Goal: Transaction & Acquisition: Obtain resource

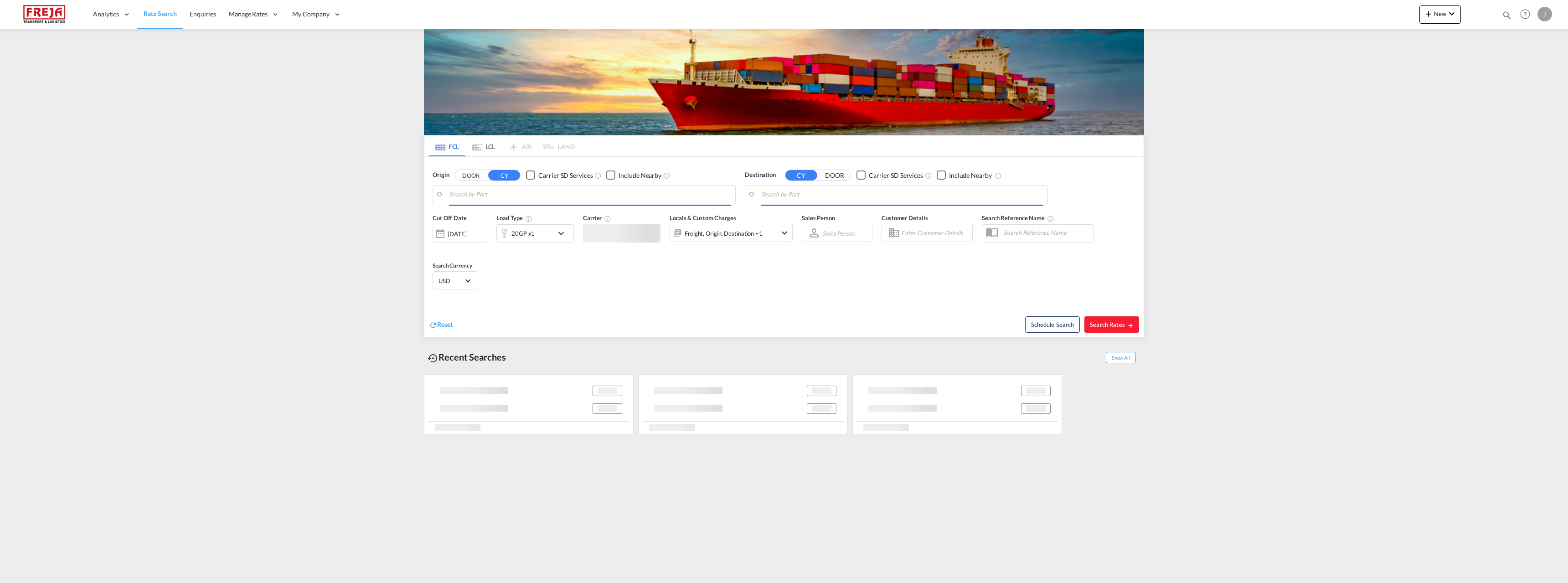
type input "Gemlik, TRGEM"
type input "[GEOGRAPHIC_DATA] ([GEOGRAPHIC_DATA]), [GEOGRAPHIC_DATA]"
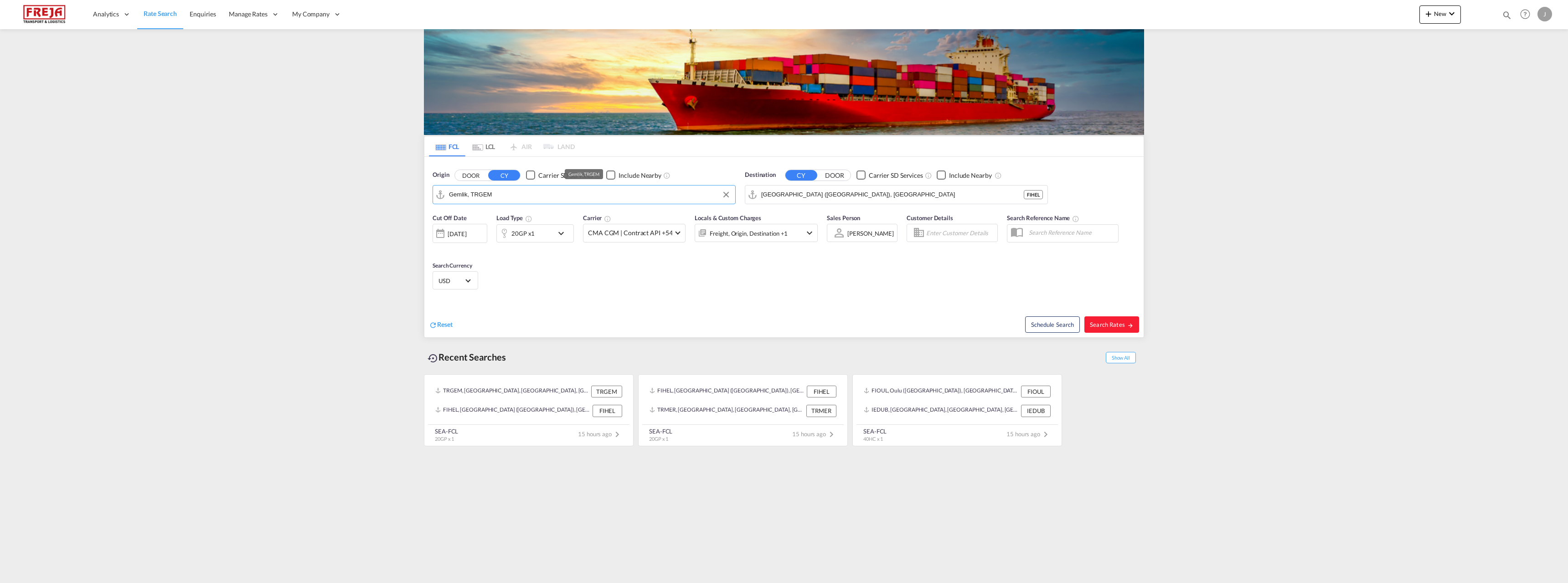
click at [516, 194] on input "Gemlik, TRGEM" at bounding box center [590, 195] width 282 height 13
click at [496, 219] on div "Shanghai [GEOGRAPHIC_DATA] CNSHA" at bounding box center [520, 219] width 173 height 28
type input "[GEOGRAPHIC_DATA], [GEOGRAPHIC_DATA]"
click at [816, 198] on input "[GEOGRAPHIC_DATA] ([GEOGRAPHIC_DATA]), [GEOGRAPHIC_DATA]" at bounding box center [902, 195] width 282 height 13
click at [789, 213] on div "Raumo ( [GEOGRAPHIC_DATA] ) [GEOGRAPHIC_DATA] [GEOGRAPHIC_DATA]" at bounding box center [832, 219] width 173 height 28
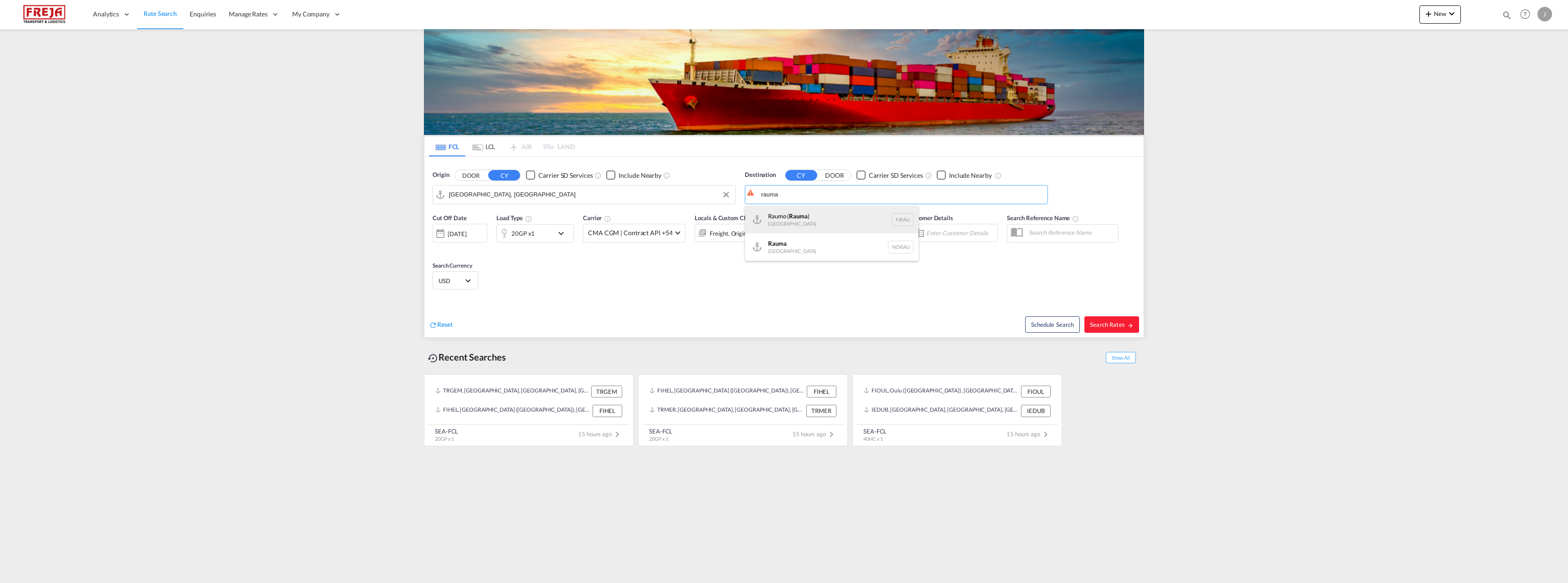
type input "Raumo (Rauma), [GEOGRAPHIC_DATA]"
click at [552, 233] on div "20GP x1" at bounding box center [525, 233] width 56 height 18
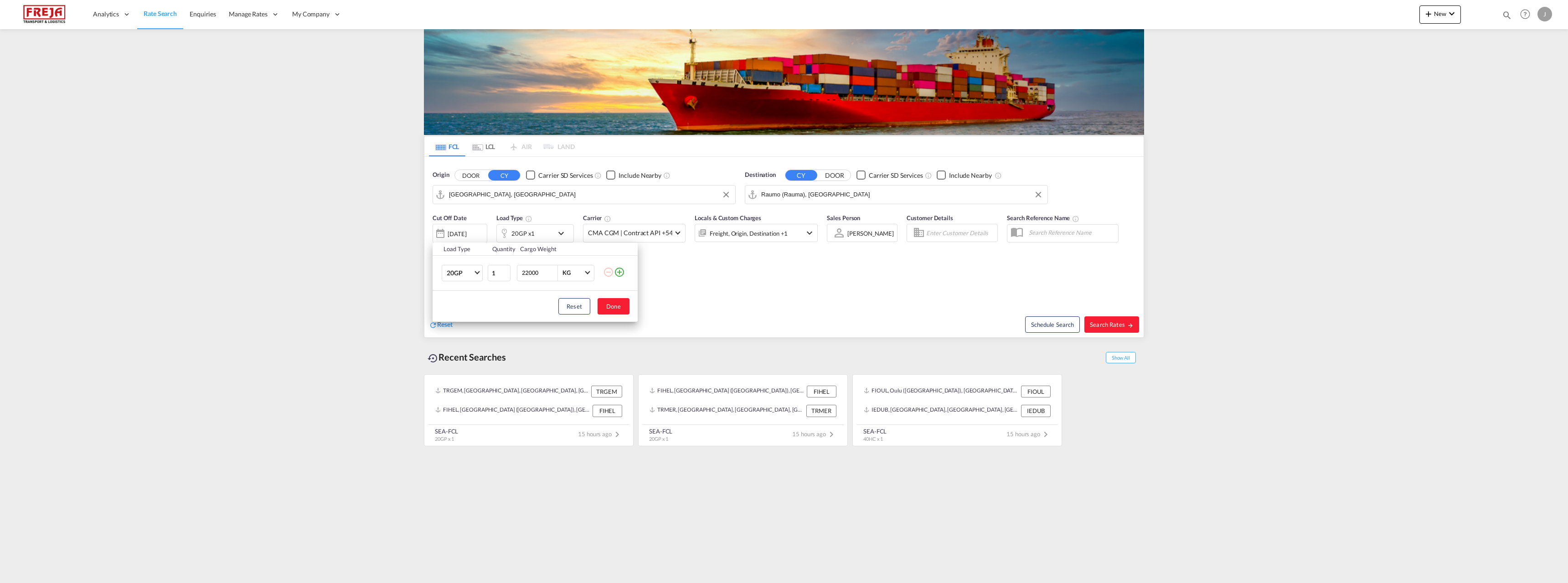
click at [528, 272] on input "22000" at bounding box center [539, 273] width 36 height 15
type input "6000"
click at [614, 308] on button "Done" at bounding box center [614, 306] width 32 height 17
click at [1112, 320] on span "Search Rates" at bounding box center [1112, 324] width 44 height 8
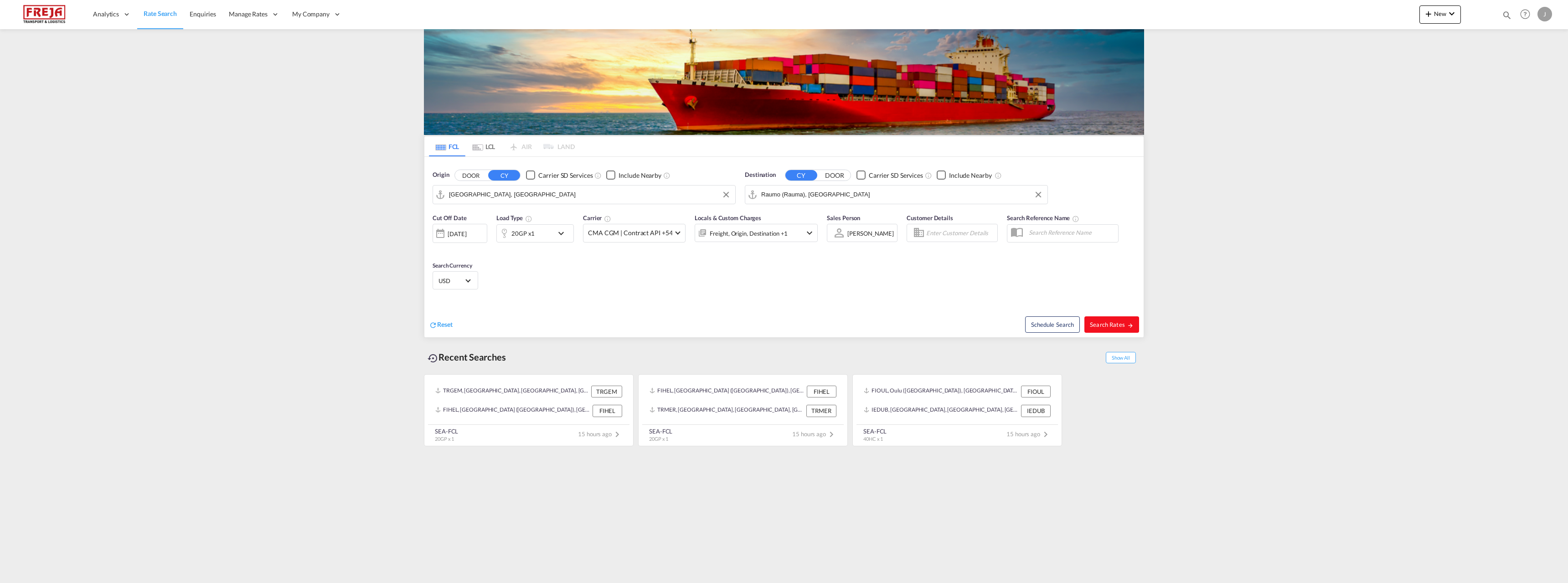
type input "CNSHA to FIRAU / [DATE]"
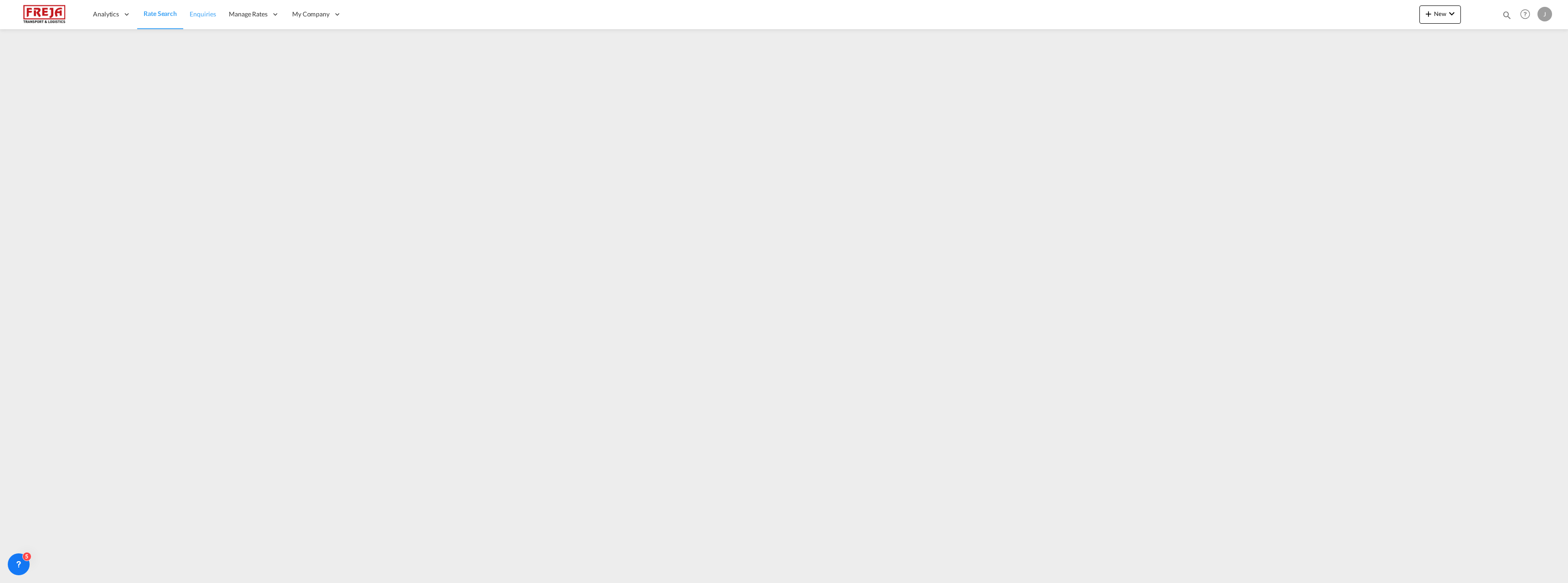
click at [203, 14] on span "Enquiries" at bounding box center [203, 13] width 27 height 8
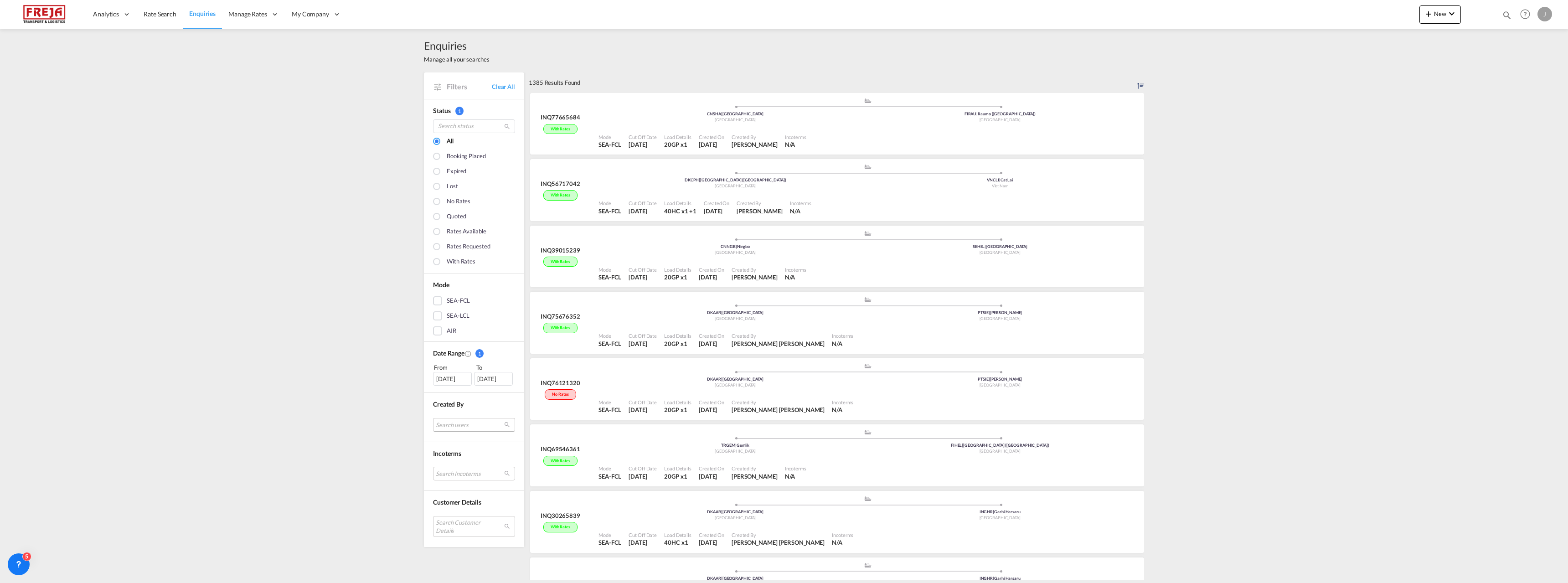
click at [456, 425] on md-select "Search users internal users internal_user [PERSON_NAME] [PERSON_NAME][EMAIL_ADD…" at bounding box center [474, 424] width 82 height 13
click at [283, 364] on md-backdrop at bounding box center [784, 291] width 1568 height 583
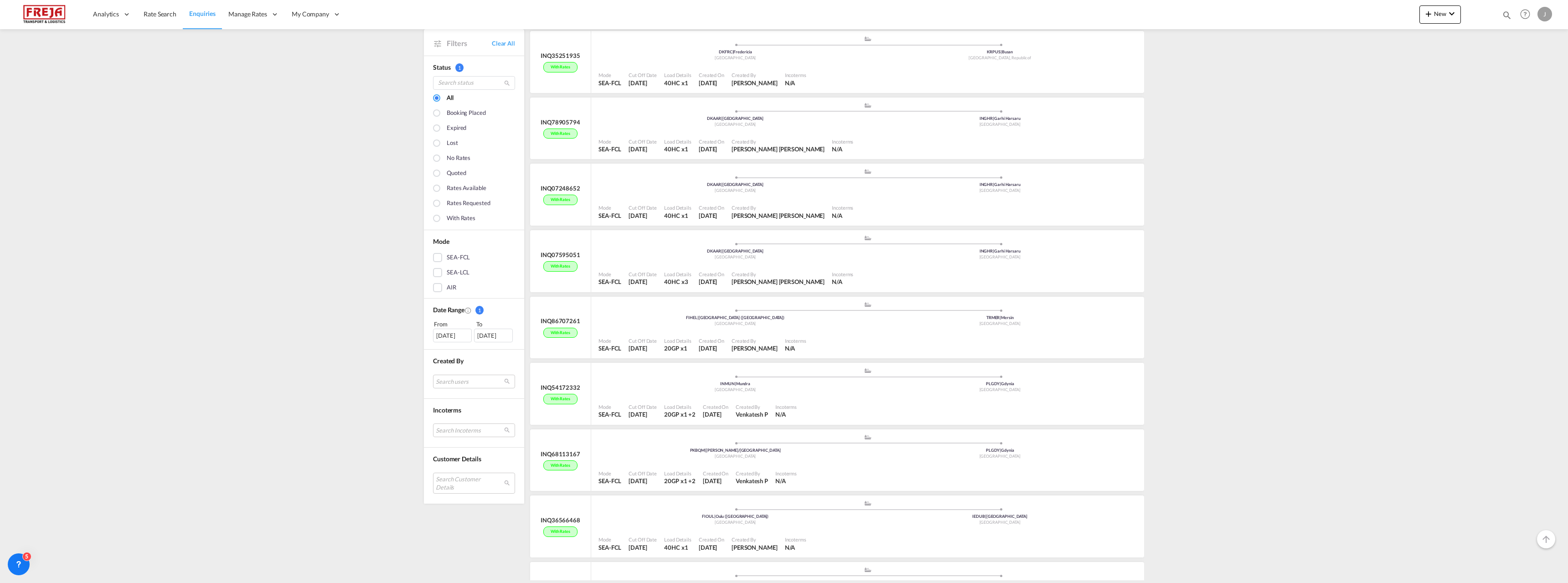
scroll to position [684, 0]
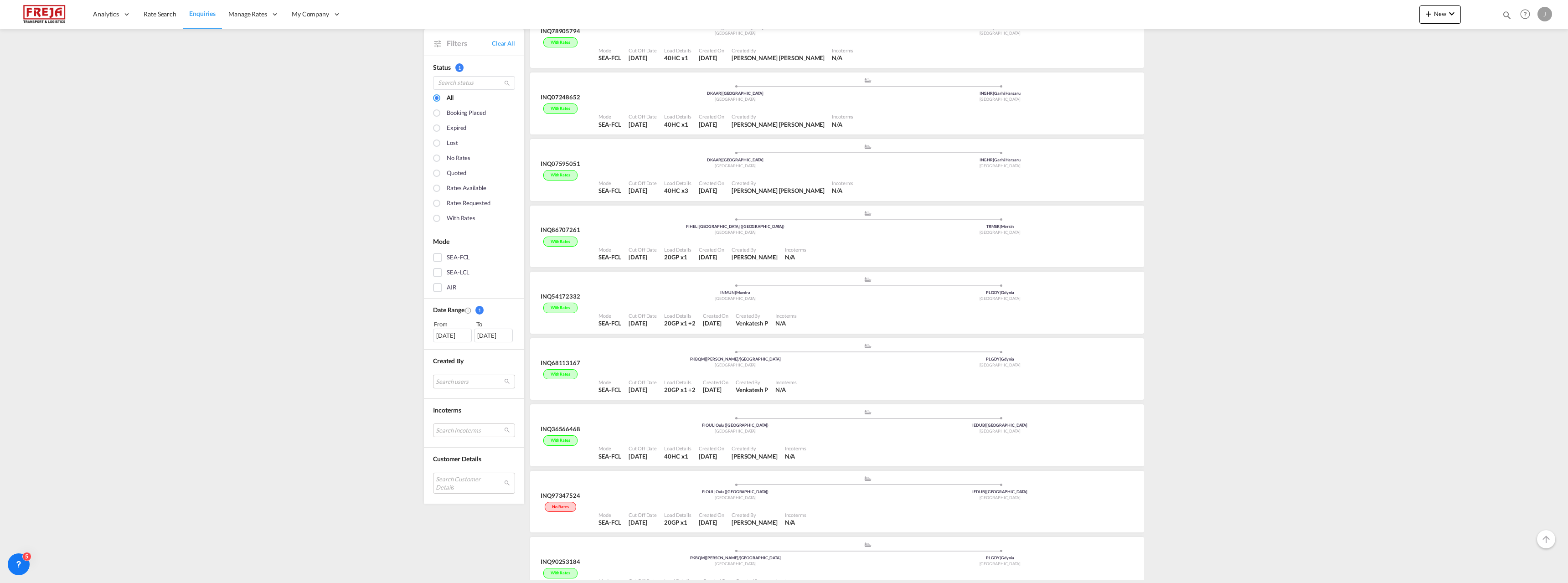
click at [459, 383] on md-select "Search users" at bounding box center [474, 381] width 82 height 13
click at [452, 346] on input "search" at bounding box center [466, 346] width 98 height 8
type input "venka"
click at [431, 378] on span "venka" at bounding box center [439, 376] width 18 height 8
click at [440, 399] on div "Done" at bounding box center [470, 400] width 116 height 16
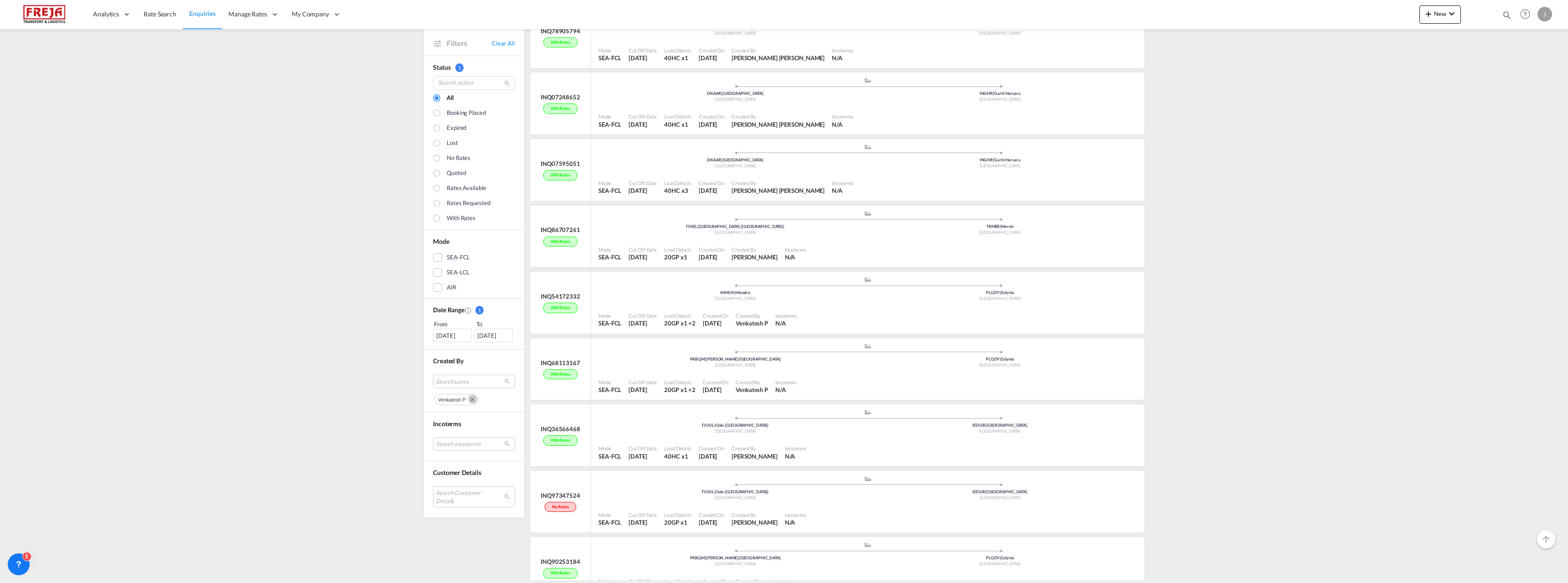
scroll to position [0, 0]
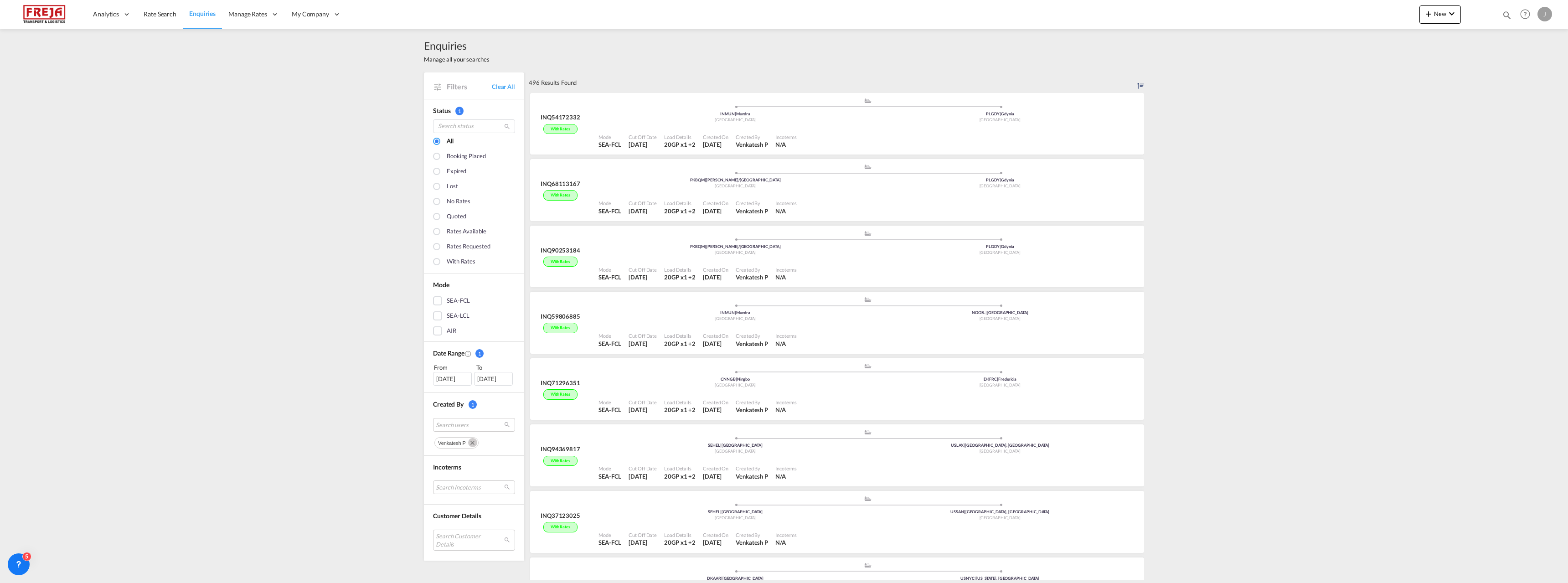
click at [296, 325] on div "Enquiries Manage all your searches Filters Clear All Status 1 All Booking place…" at bounding box center [784, 305] width 1568 height 551
click at [468, 441] on md-icon "Remove" at bounding box center [473, 442] width 9 height 9
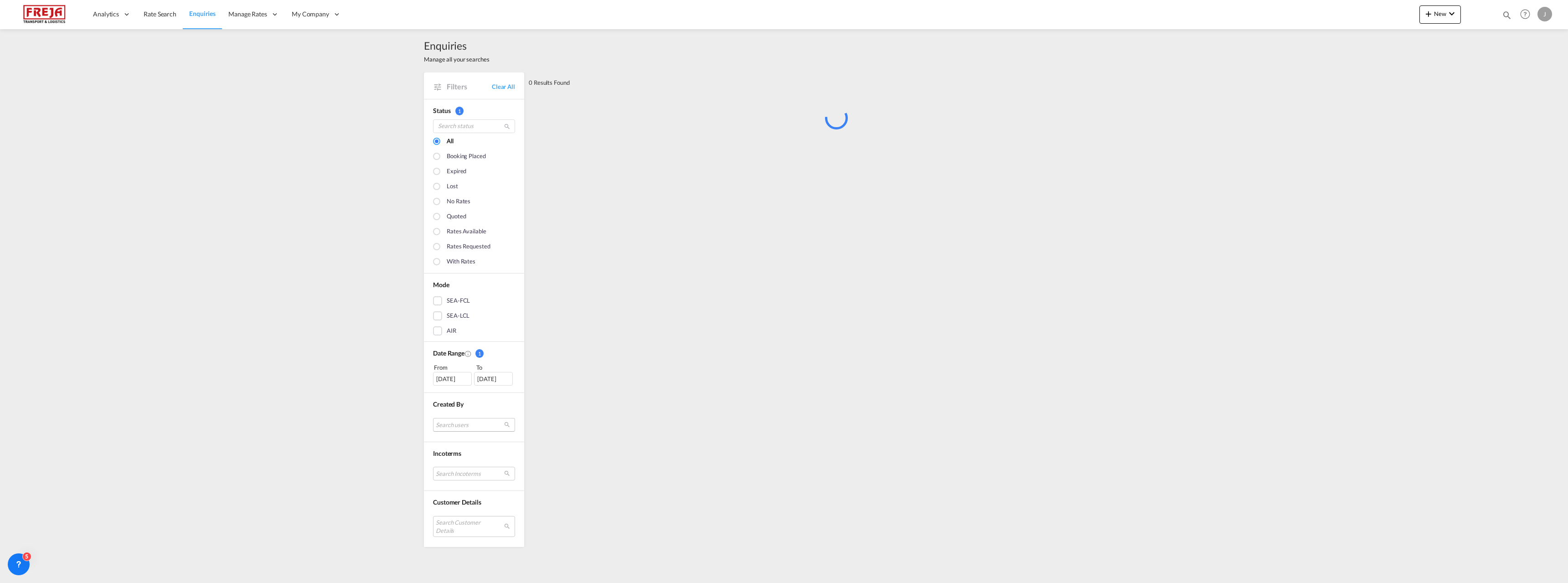
click at [465, 426] on md-select "Search users" at bounding box center [474, 424] width 82 height 13
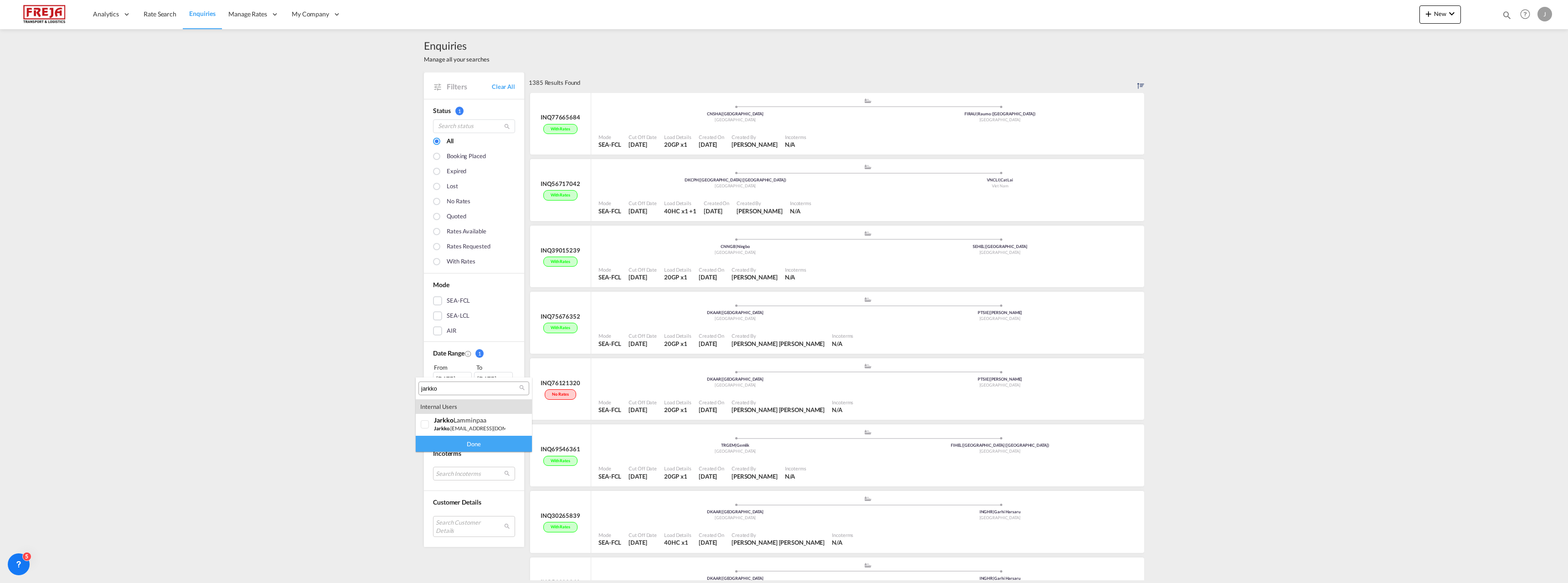
type input "jarkko"
click at [430, 422] on div at bounding box center [425, 424] width 9 height 9
click at [442, 446] on div "Done" at bounding box center [473, 443] width 116 height 16
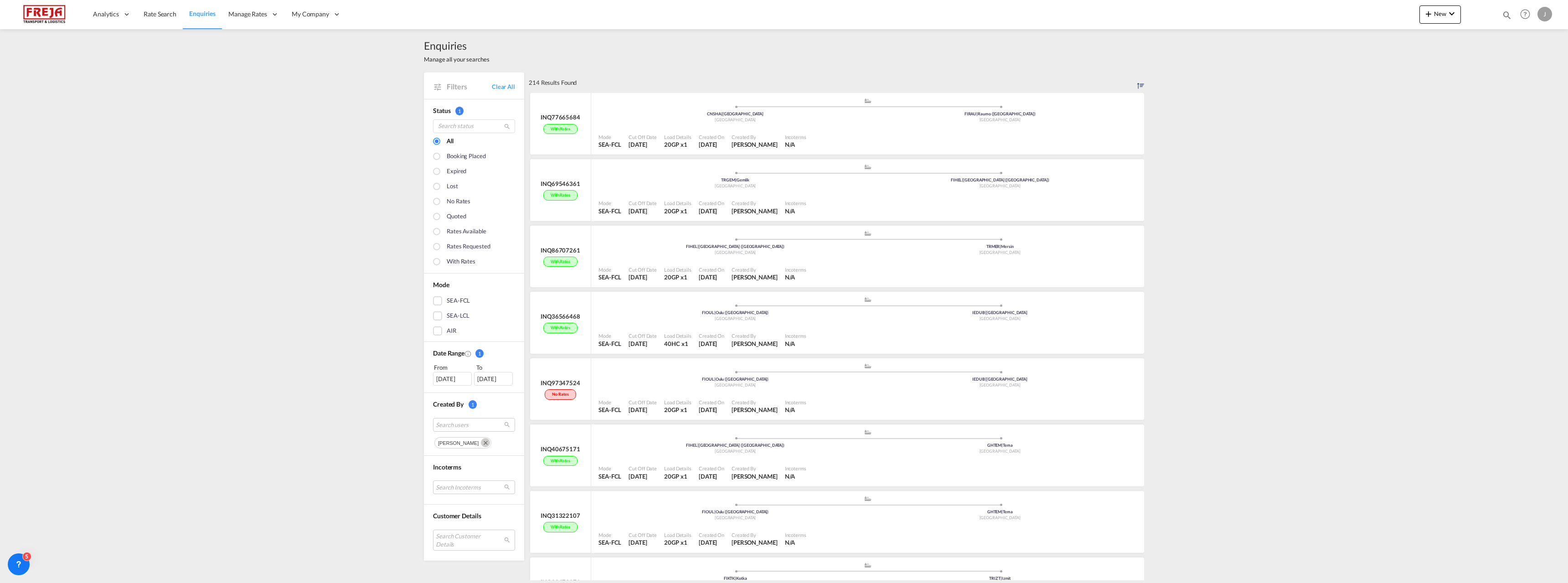
click at [212, 357] on div "Enquiries Manage all your searches Filters Clear All Status 1 All Booking place…" at bounding box center [784, 305] width 1568 height 551
click at [477, 425] on span "Search users" at bounding box center [467, 424] width 62 height 8
click at [439, 419] on span "riik" at bounding box center [436, 419] width 12 height 8
click at [434, 424] on div "[PERSON_NAME] alber [EMAIL_ADDRESS][DOMAIN_NAME]" at bounding box center [466, 424] width 71 height 15
click at [461, 421] on div "[PERSON_NAME]" at bounding box center [466, 419] width 71 height 8
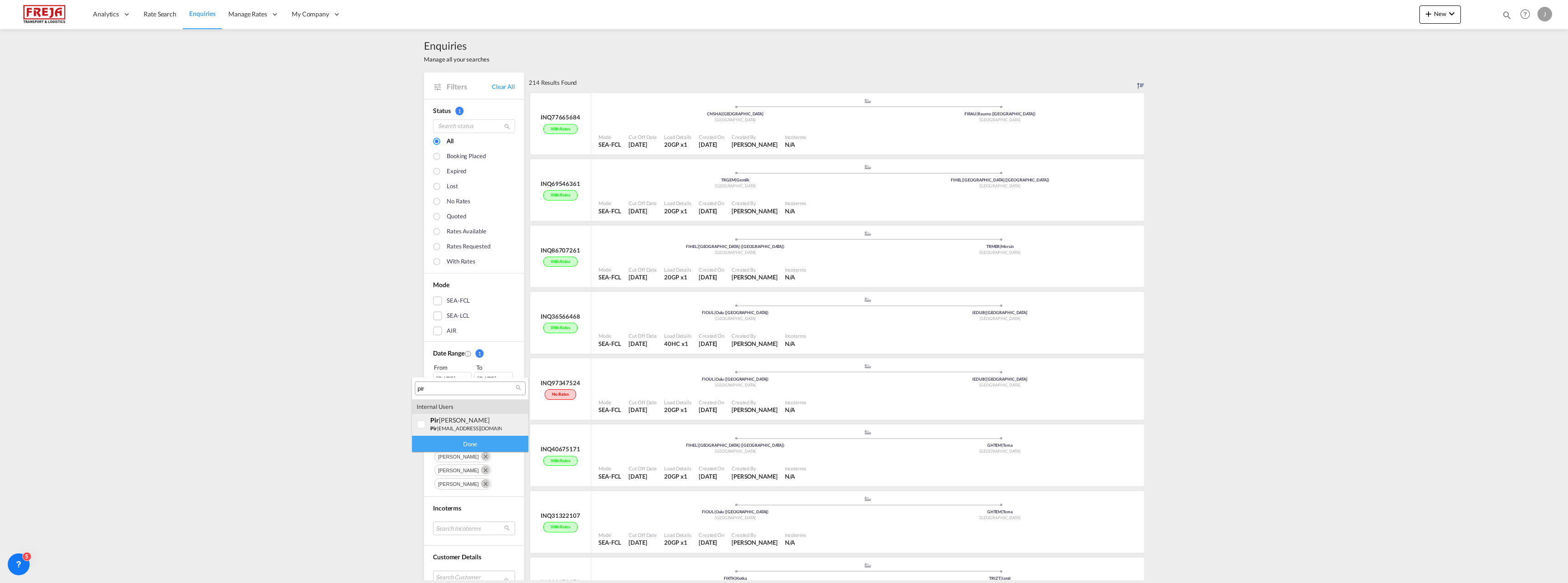
click at [440, 427] on small "pir [EMAIL_ADDRESS][DOMAIN_NAME]" at bounding box center [476, 428] width 91 height 6
type input "seppo"
click at [426, 425] on div at bounding box center [421, 424] width 9 height 9
click at [432, 445] on div "Done" at bounding box center [470, 443] width 116 height 16
click at [483, 442] on md-icon "Remove" at bounding box center [485, 442] width 9 height 9
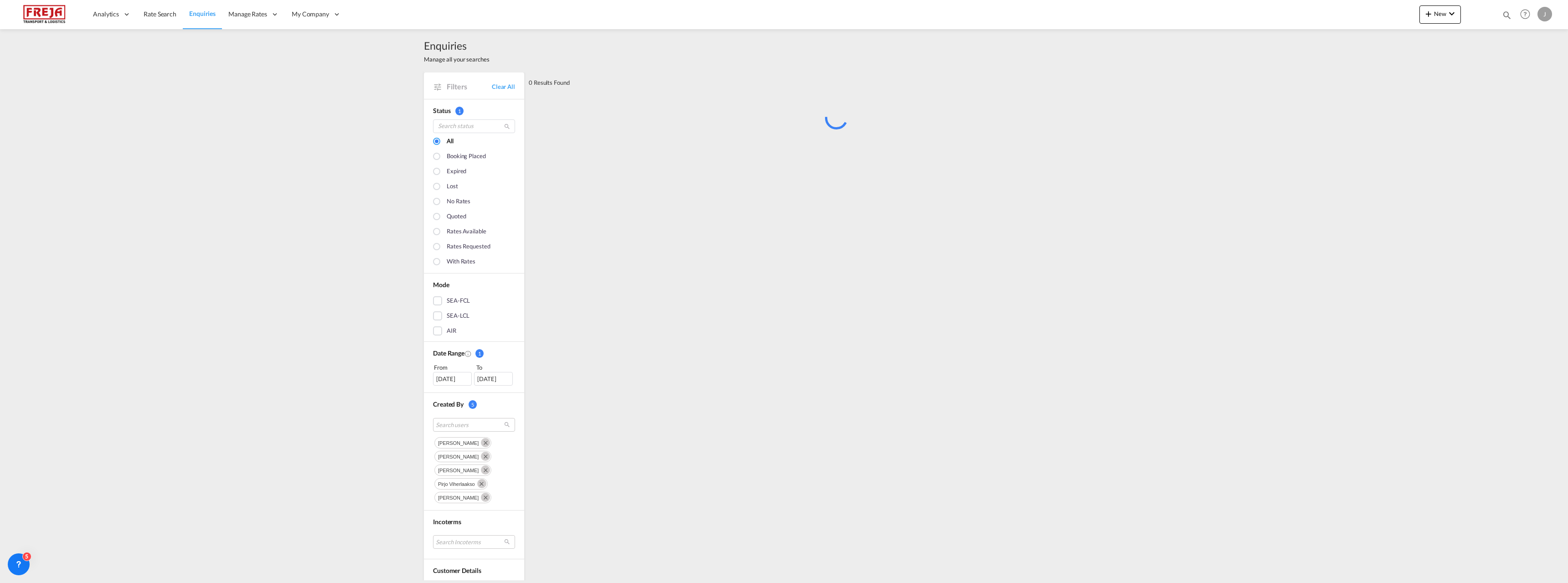
click at [481, 441] on md-icon "Remove" at bounding box center [485, 442] width 9 height 9
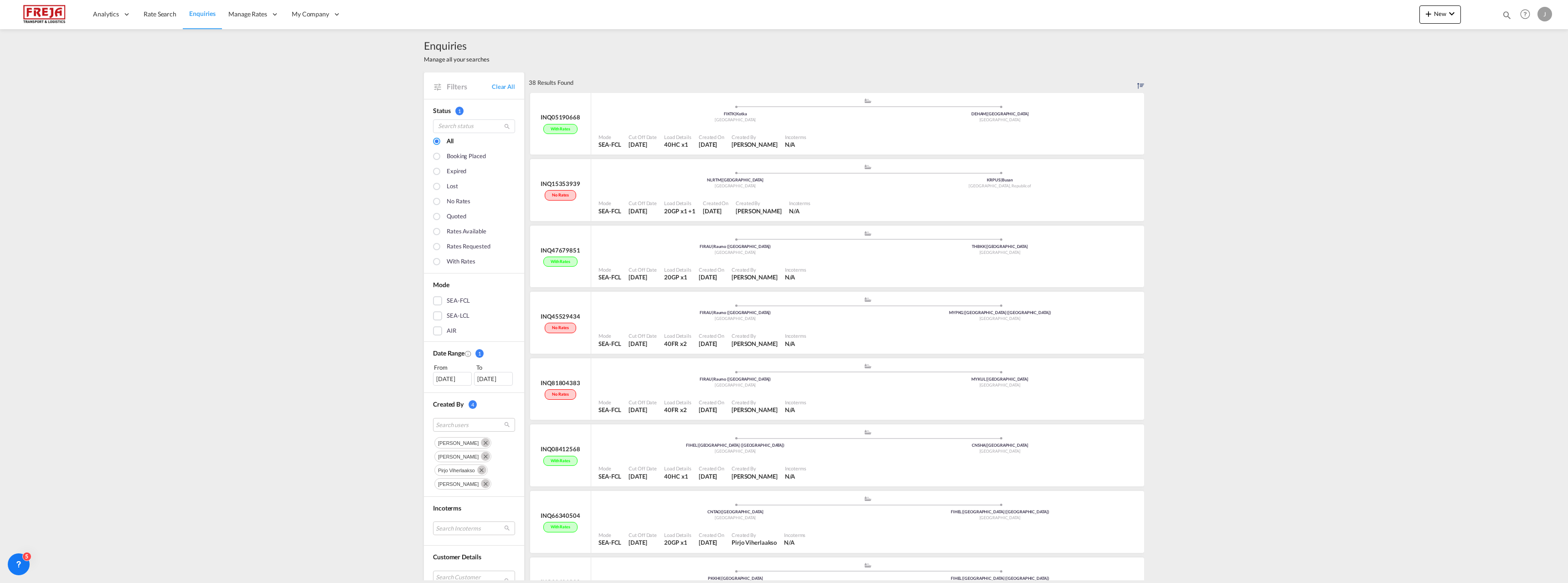
click at [481, 444] on md-icon "Remove" at bounding box center [485, 442] width 9 height 9
click at [481, 446] on md-icon "Remove" at bounding box center [485, 442] width 9 height 9
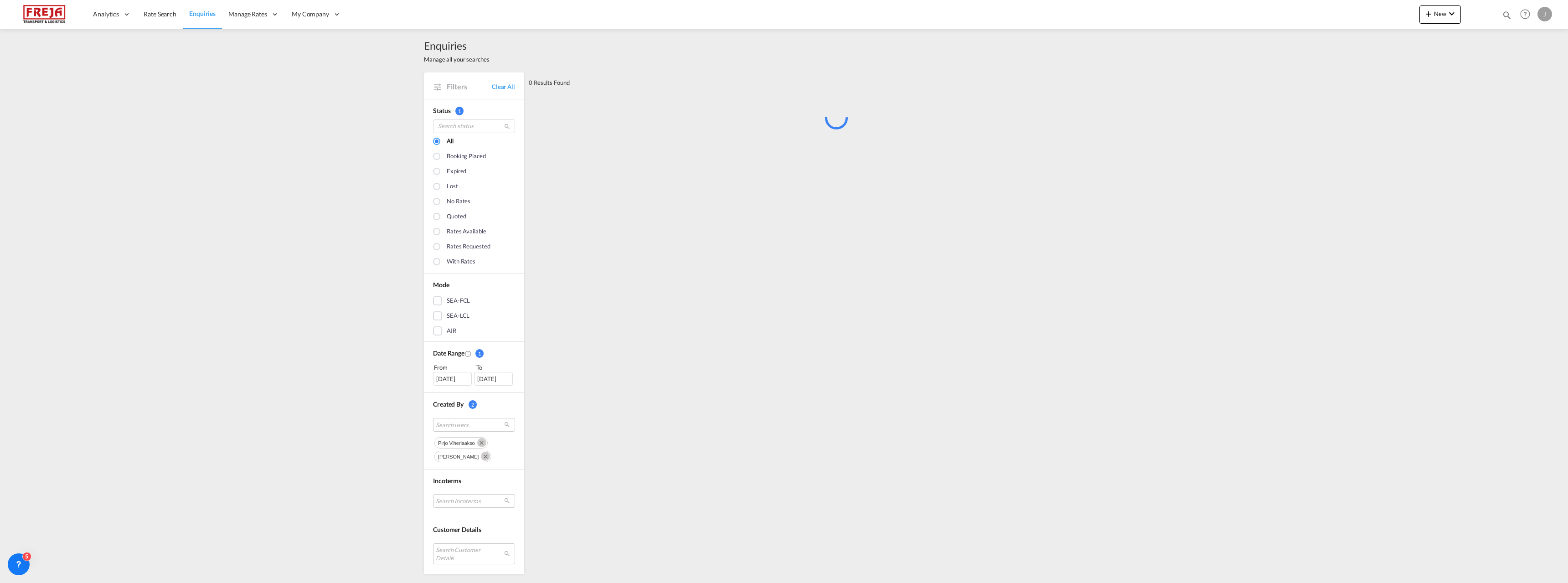
click at [483, 442] on md-icon "Remove" at bounding box center [482, 442] width 9 height 9
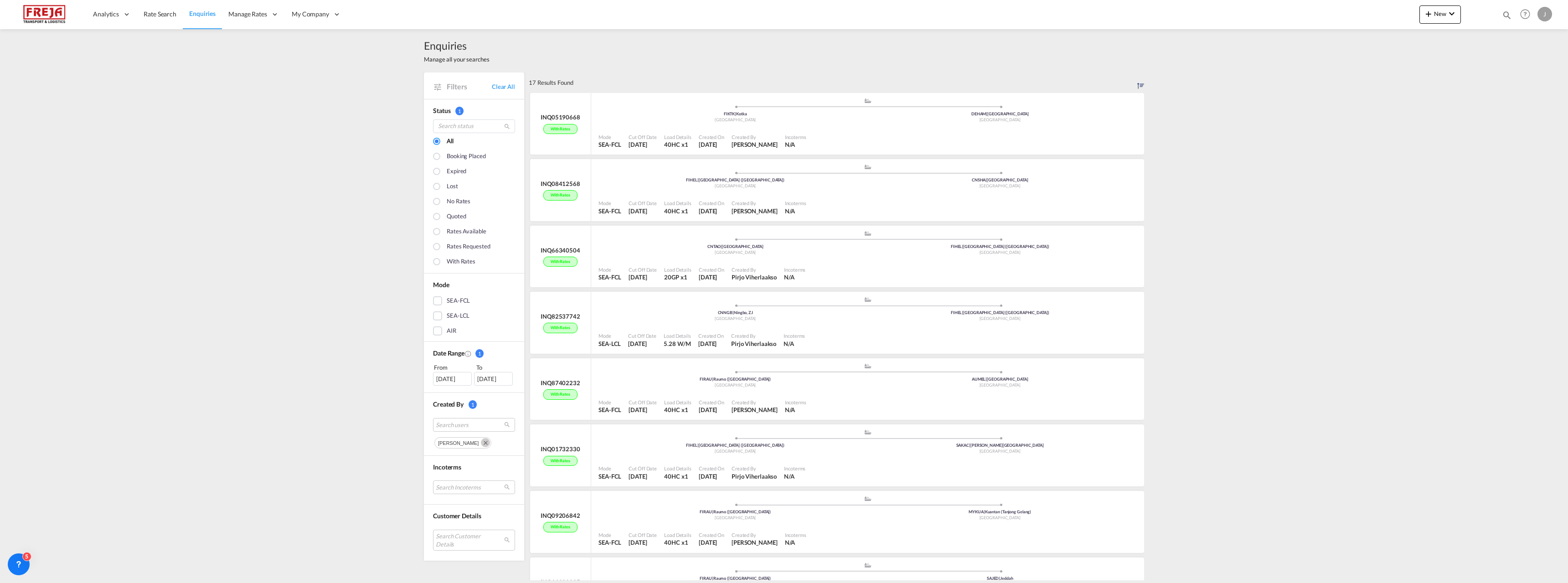
click at [481, 445] on md-icon "Remove" at bounding box center [485, 442] width 9 height 9
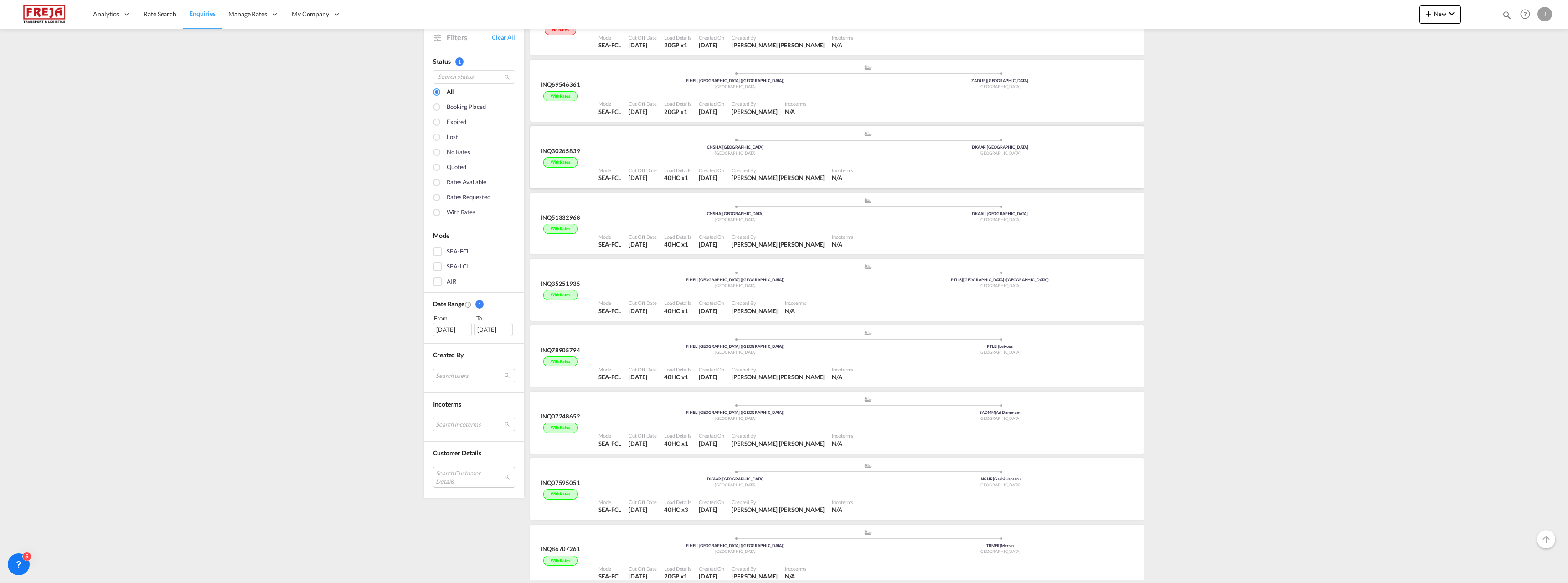
scroll to position [319, 0]
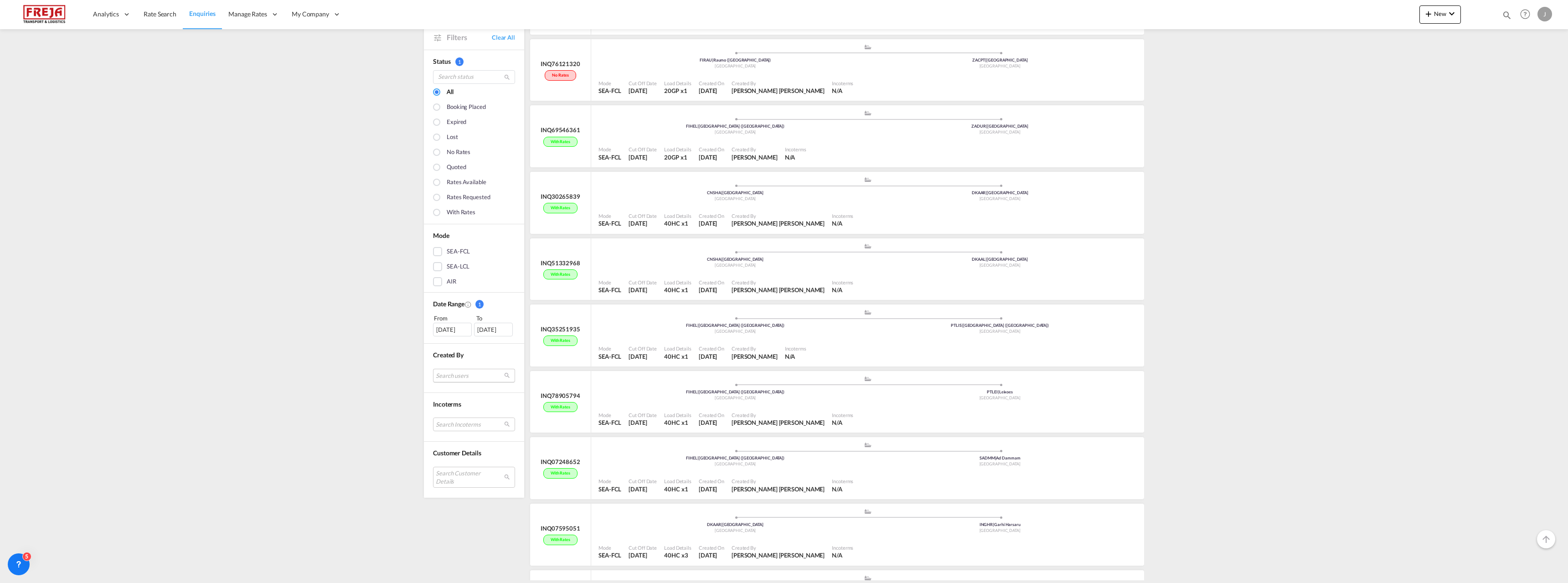
click at [478, 374] on md-select "Search users" at bounding box center [474, 375] width 82 height 13
type input "[PERSON_NAME] st"
click at [421, 374] on div at bounding box center [421, 375] width 9 height 9
click at [431, 392] on div "Done" at bounding box center [470, 394] width 116 height 16
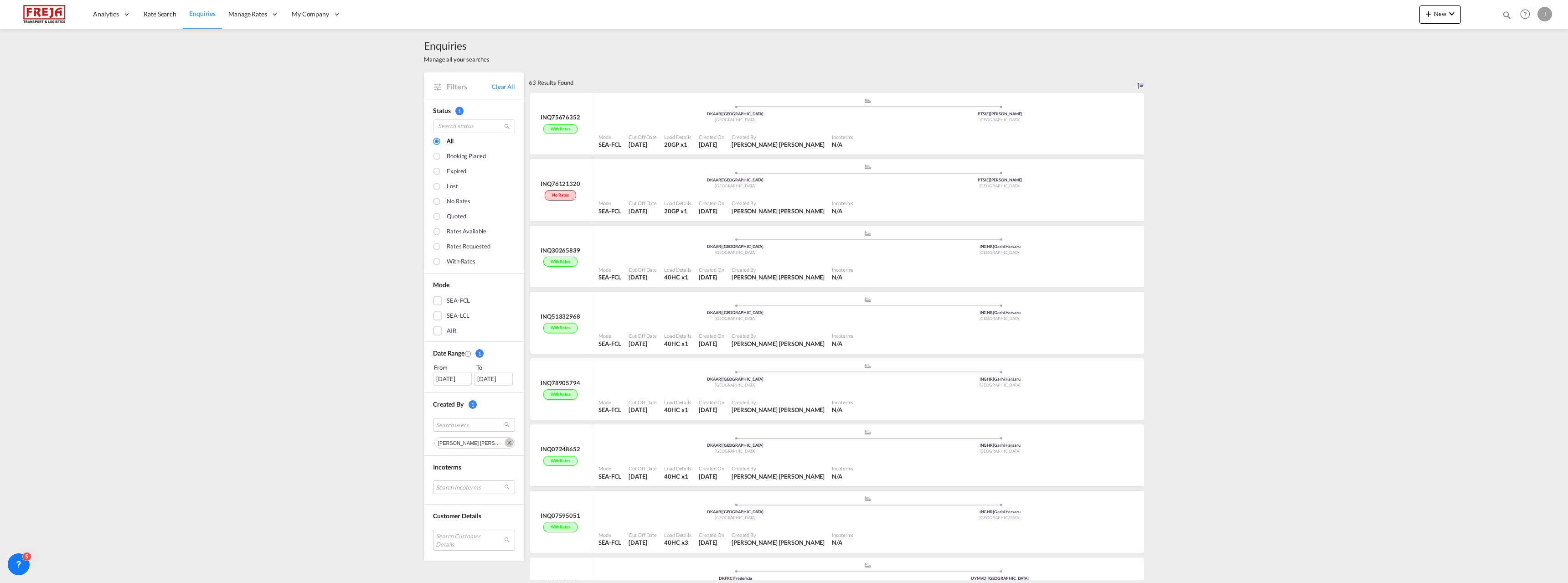
click at [504, 441] on md-icon "Remove" at bounding box center [509, 442] width 9 height 9
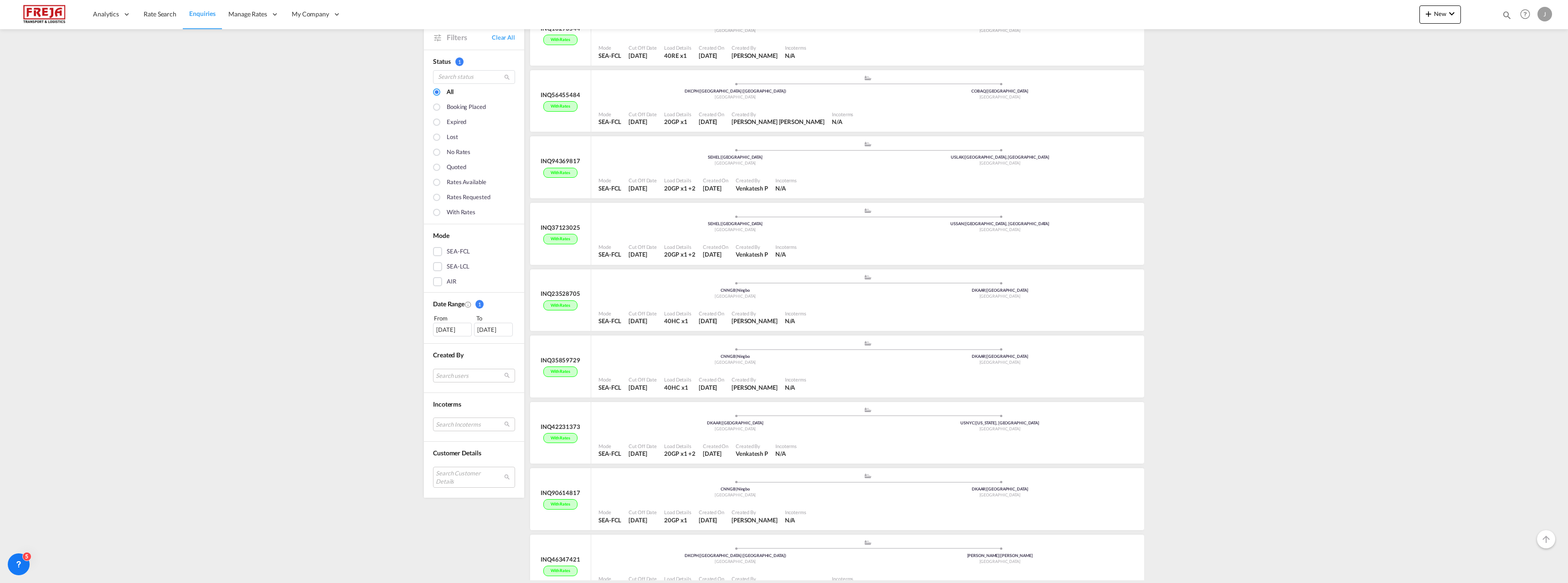
scroll to position [1594, 0]
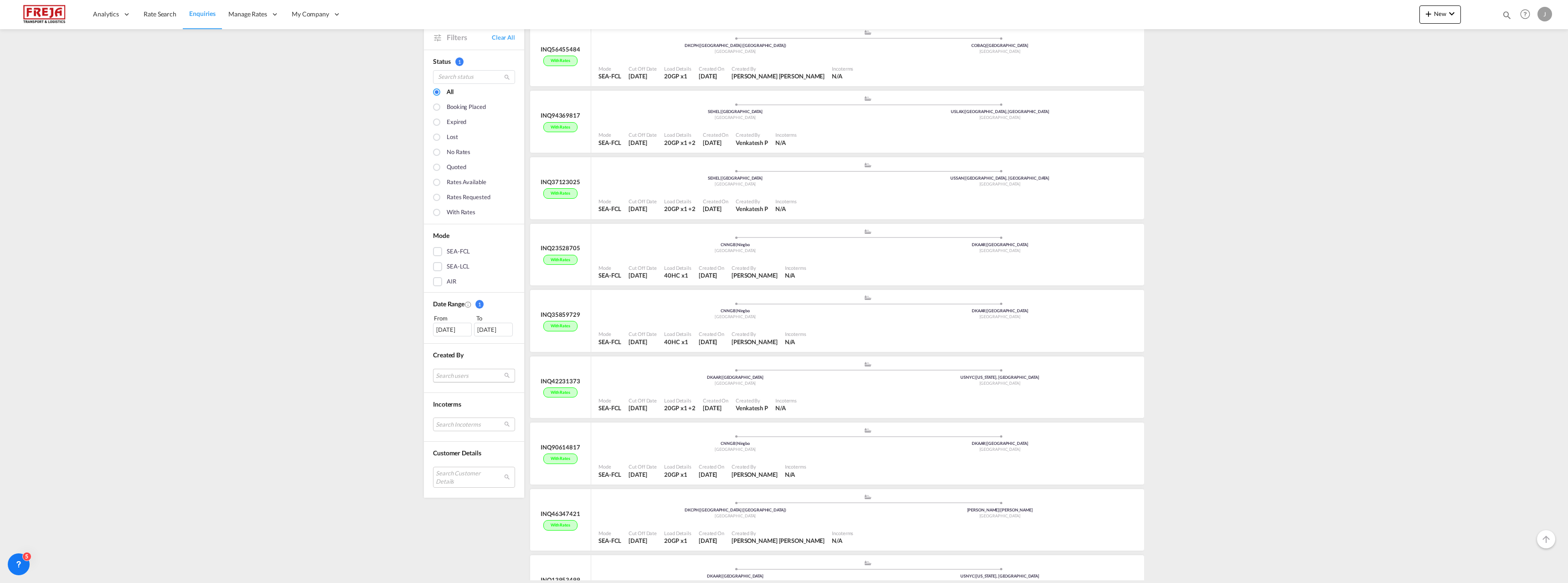
click at [466, 375] on md-select "Search users" at bounding box center [474, 375] width 82 height 13
type input "lasse a"
click at [421, 371] on div at bounding box center [421, 375] width 9 height 9
click at [429, 393] on div "Done" at bounding box center [470, 394] width 116 height 16
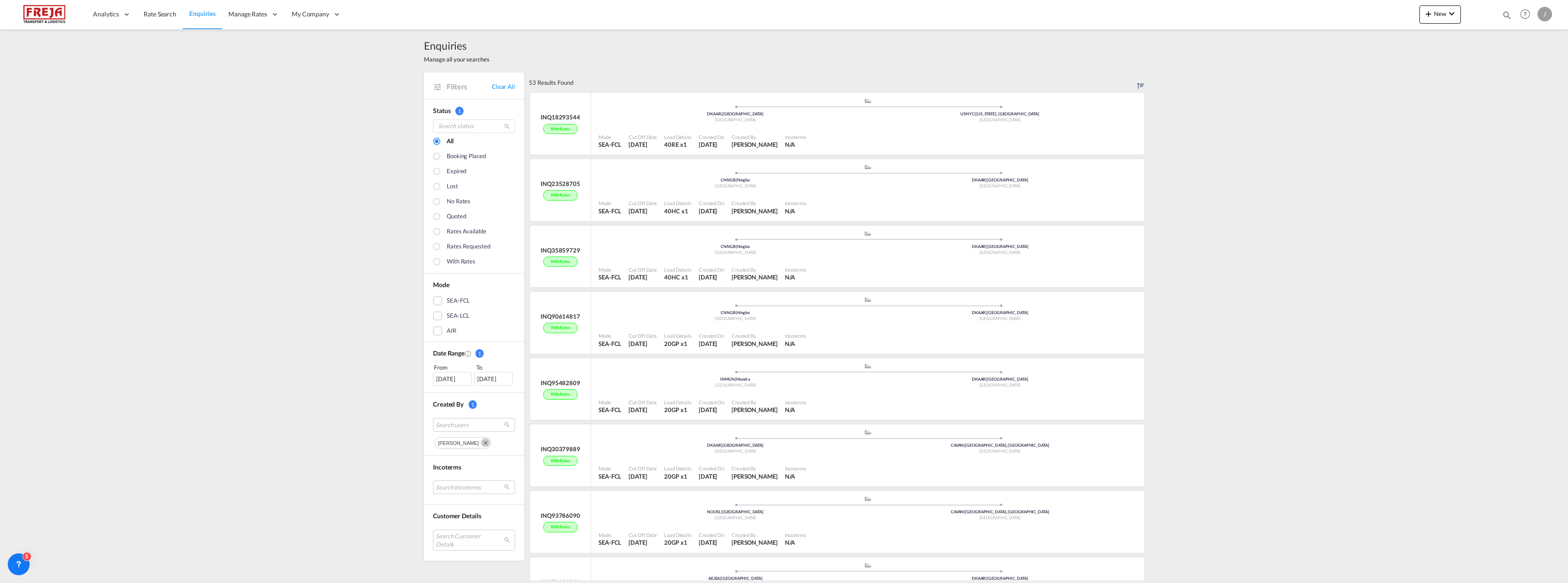
click at [481, 441] on md-icon "Remove" at bounding box center [485, 442] width 9 height 9
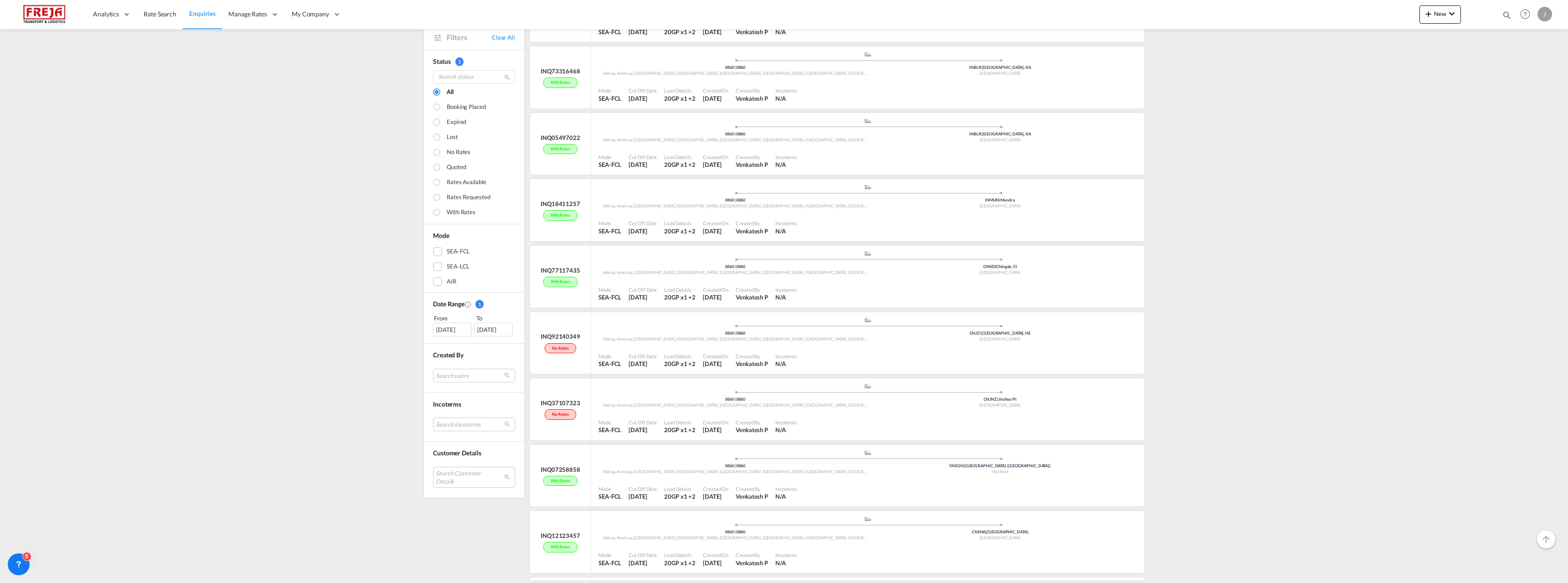
scroll to position [9112, 0]
